Goal: Navigation & Orientation: Find specific page/section

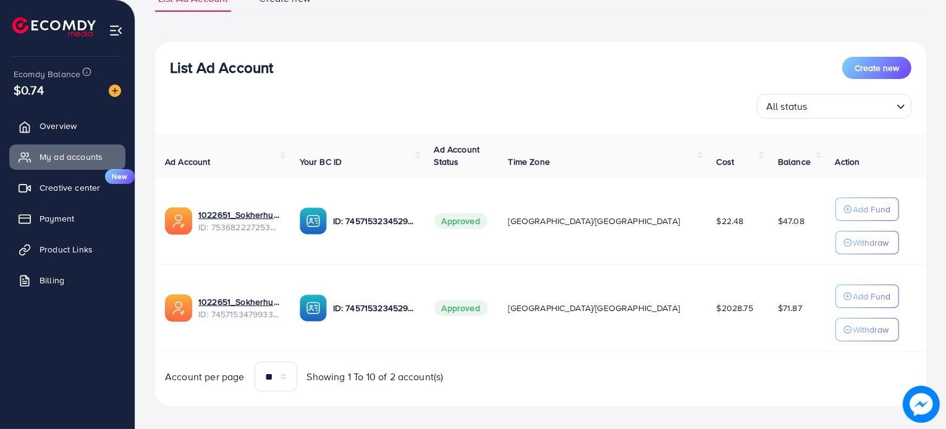
scroll to position [111, 0]
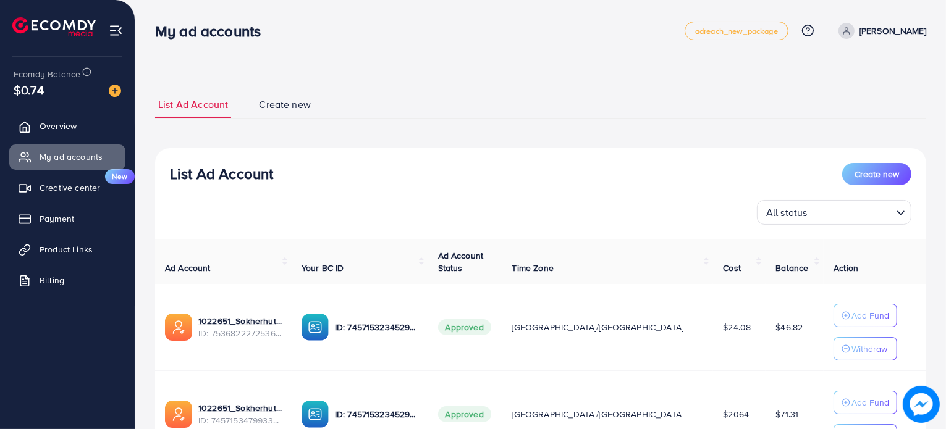
scroll to position [83, 0]
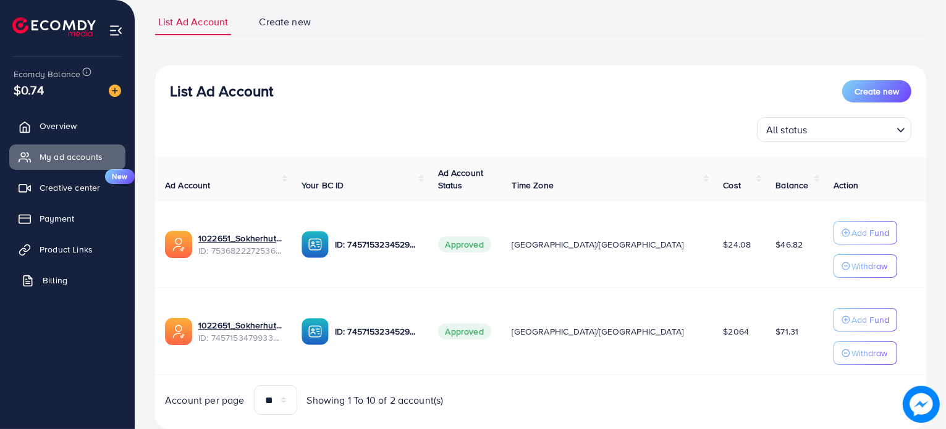
click at [54, 283] on span "Billing" at bounding box center [55, 280] width 25 height 12
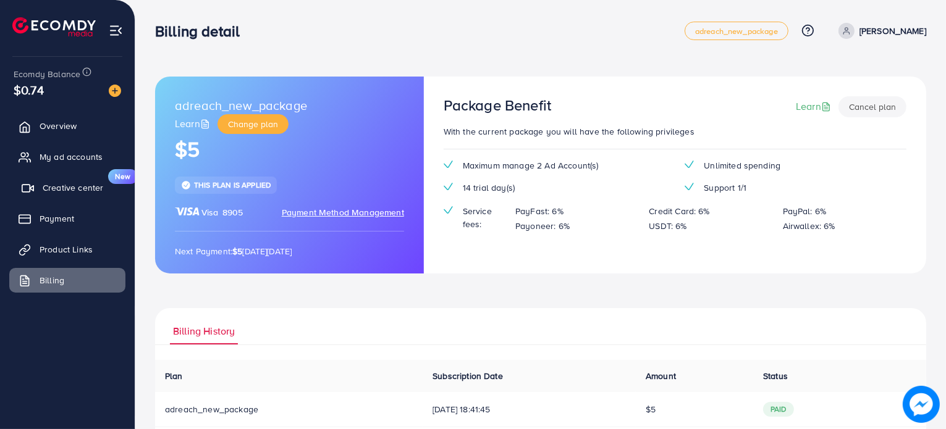
click at [59, 183] on span "Creative center" at bounding box center [73, 188] width 61 height 12
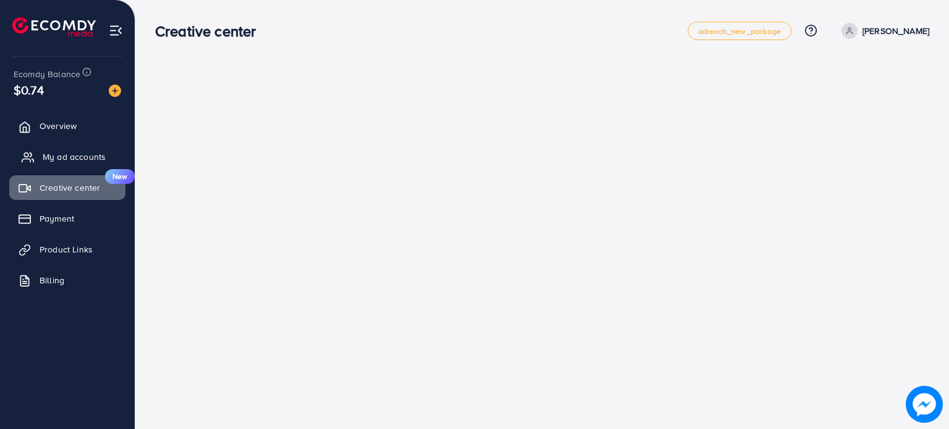
click at [45, 154] on span "My ad accounts" at bounding box center [74, 157] width 63 height 12
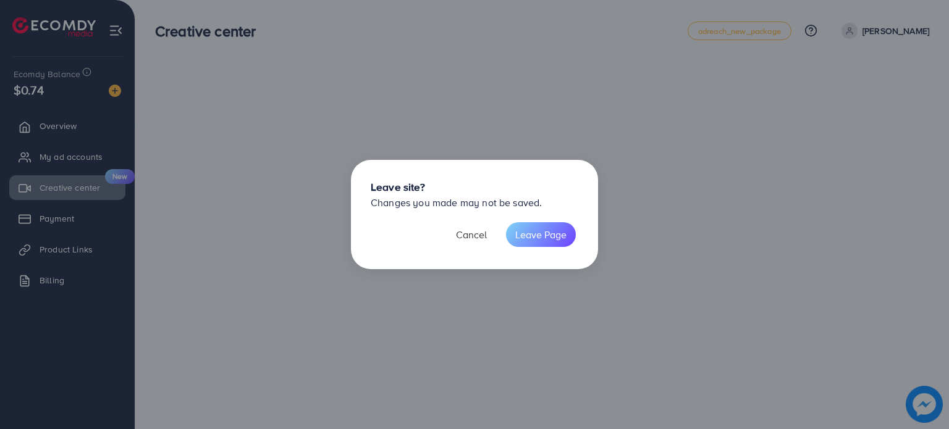
click at [461, 234] on button "Cancel" at bounding box center [471, 234] width 49 height 25
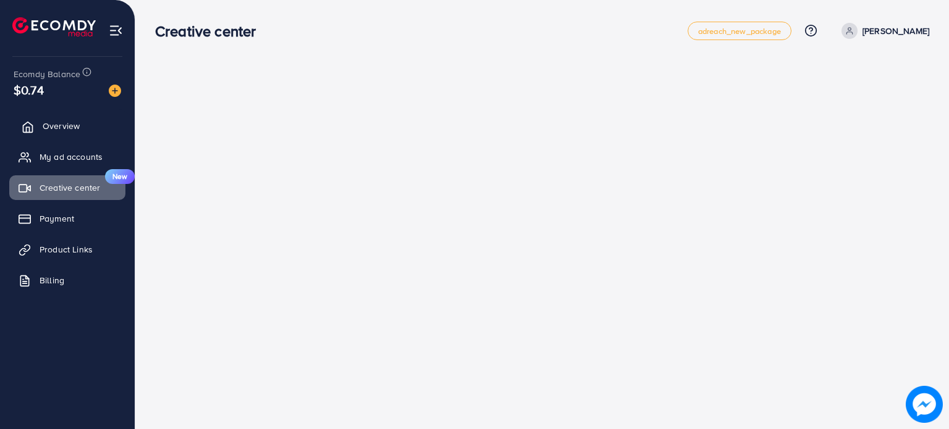
click at [43, 124] on span "Overview" at bounding box center [61, 126] width 37 height 12
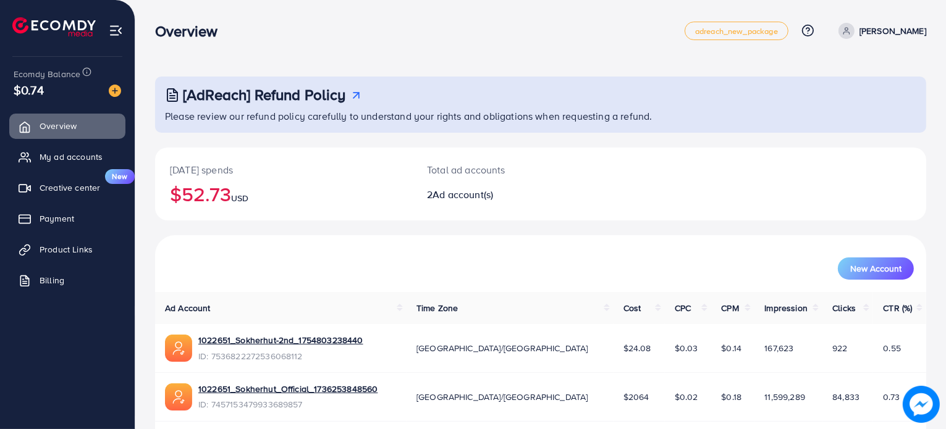
scroll to position [44, 0]
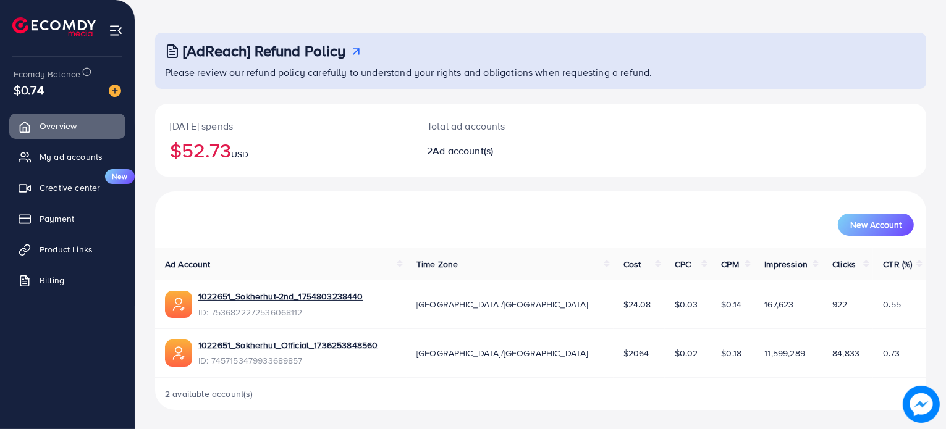
click at [116, 36] on img at bounding box center [116, 30] width 14 height 14
